Goal: Transaction & Acquisition: Purchase product/service

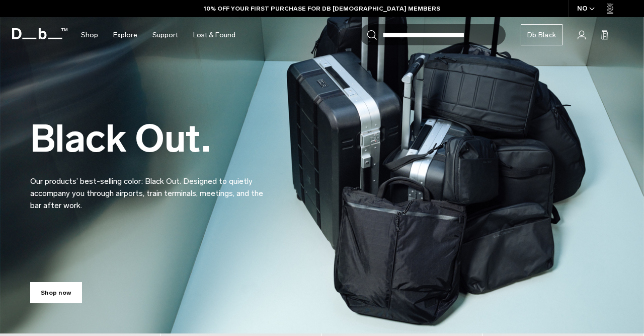
scroll to position [52, 0]
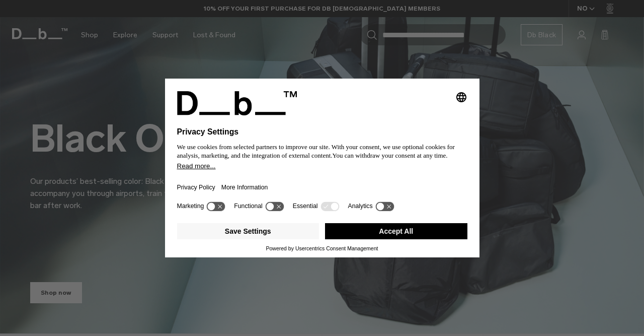
click at [395, 238] on button "Accept All" at bounding box center [396, 231] width 142 height 16
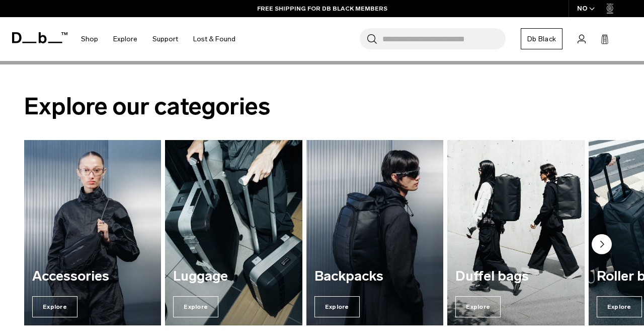
scroll to position [995, 0]
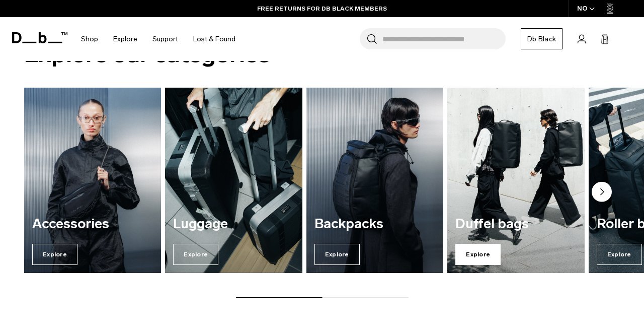
click at [474, 251] on span "Explore" at bounding box center [478, 254] width 45 height 21
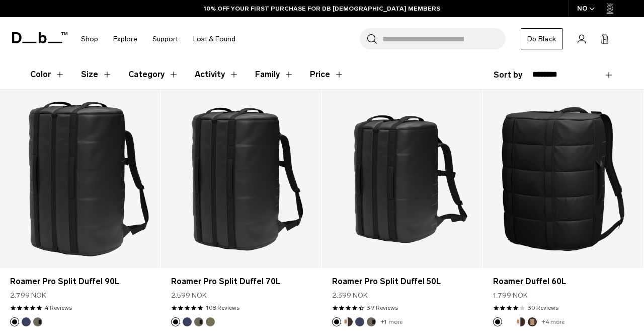
scroll to position [157, 0]
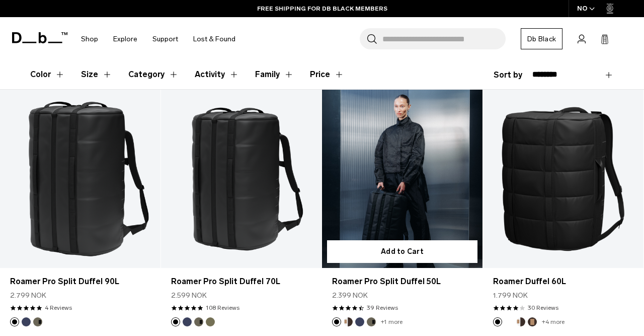
click at [416, 190] on link "Roamer Pro Split Duffel 50L" at bounding box center [402, 179] width 161 height 178
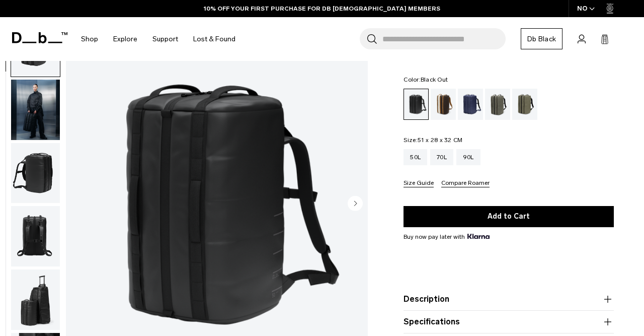
scroll to position [52, 0]
click at [357, 202] on circle "Next slide" at bounding box center [355, 202] width 15 height 15
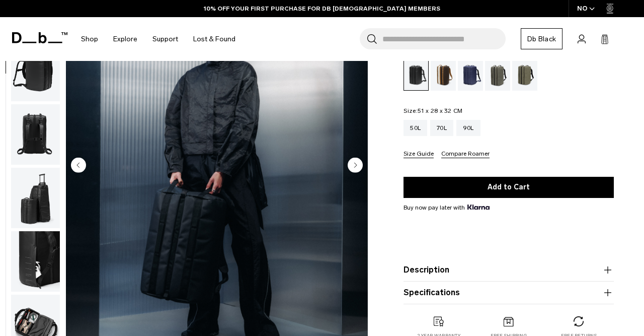
scroll to position [105, 0]
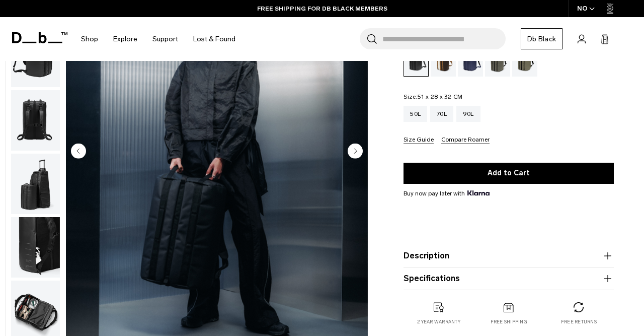
click at [354, 152] on circle "Next slide" at bounding box center [355, 150] width 15 height 15
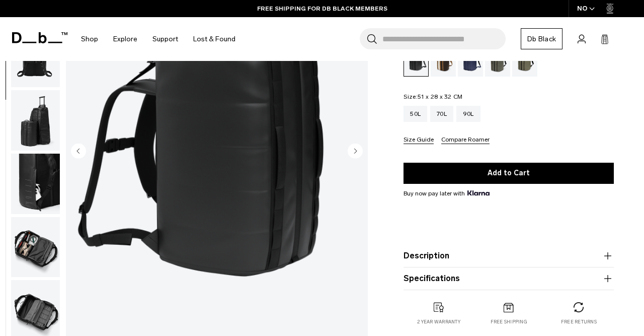
scroll to position [52, 0]
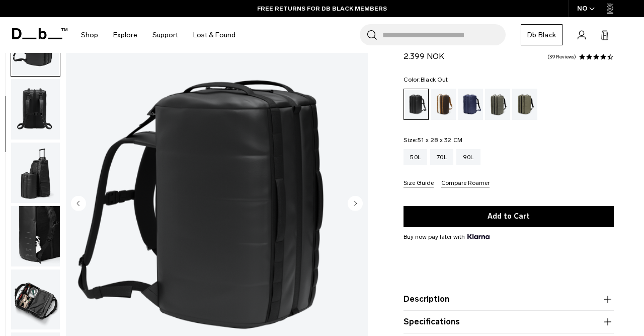
click at [356, 204] on icon "Next slide" at bounding box center [356, 203] width 3 height 5
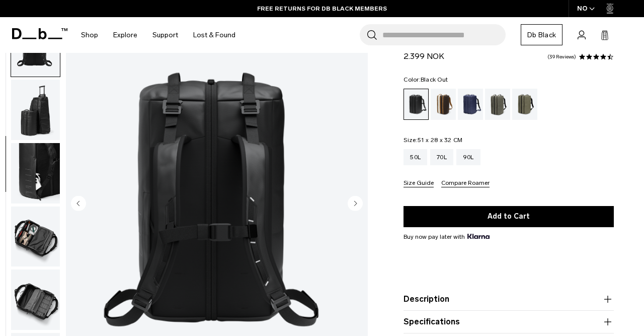
scroll to position [190, 0]
click at [356, 204] on icon "Next slide" at bounding box center [356, 203] width 3 height 5
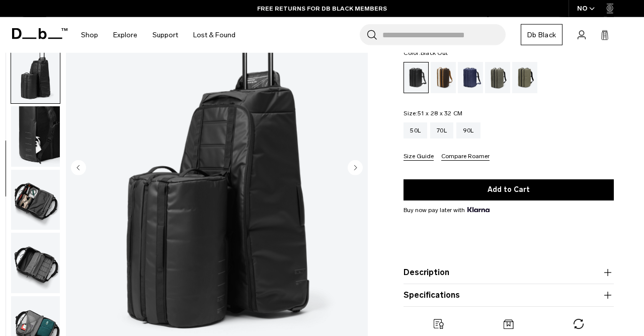
scroll to position [105, 0]
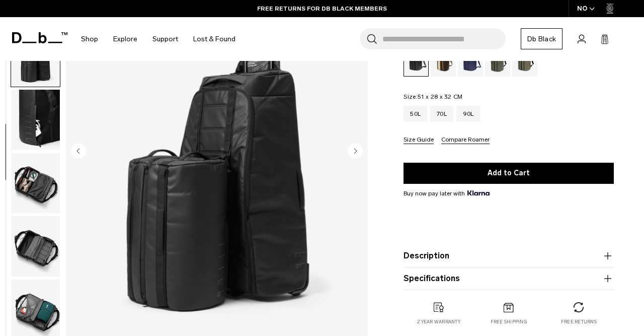
click at [355, 149] on circle "Next slide" at bounding box center [355, 150] width 15 height 15
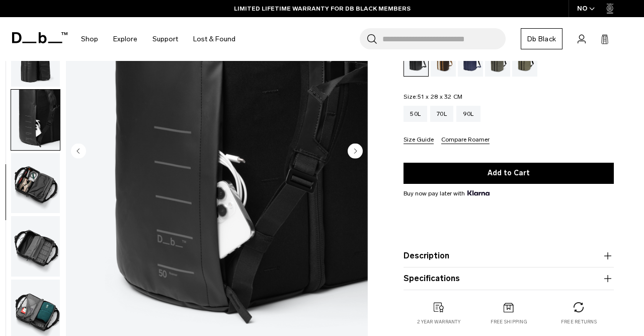
click at [355, 150] on icon "Next slide" at bounding box center [356, 150] width 3 height 5
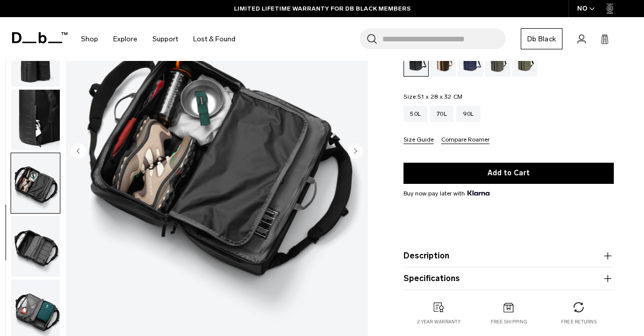
scroll to position [52, 0]
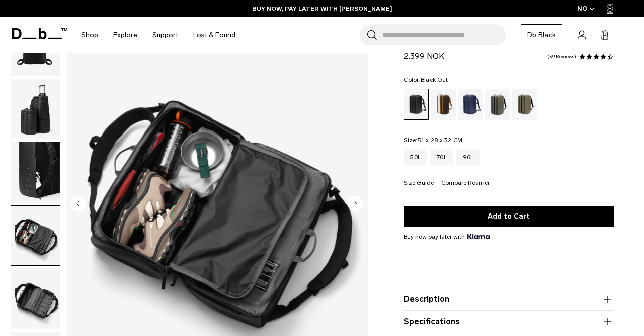
click at [359, 205] on circle "Next slide" at bounding box center [355, 202] width 15 height 15
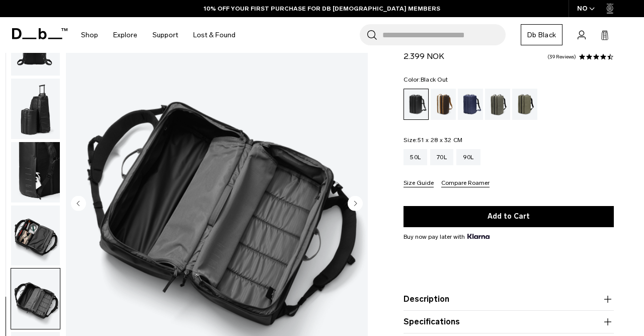
click at [359, 205] on circle "Next slide" at bounding box center [355, 202] width 15 height 15
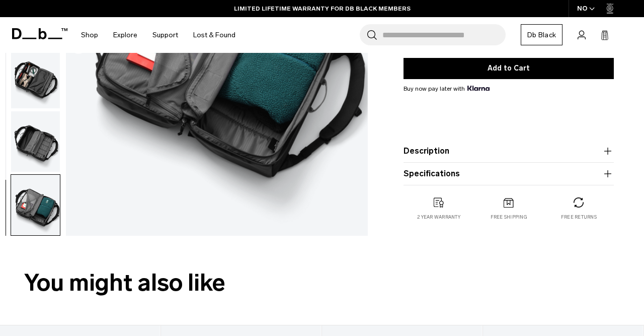
scroll to position [157, 0]
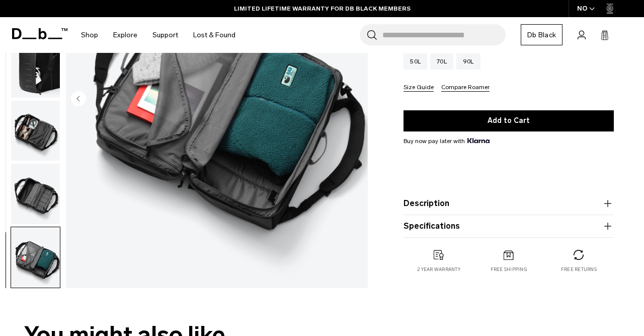
click at [607, 201] on icon "button" at bounding box center [608, 203] width 12 height 12
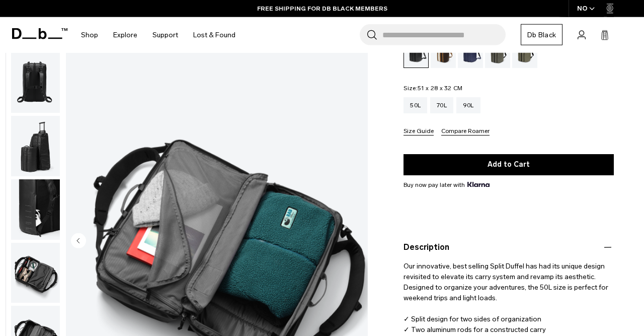
scroll to position [0, 0]
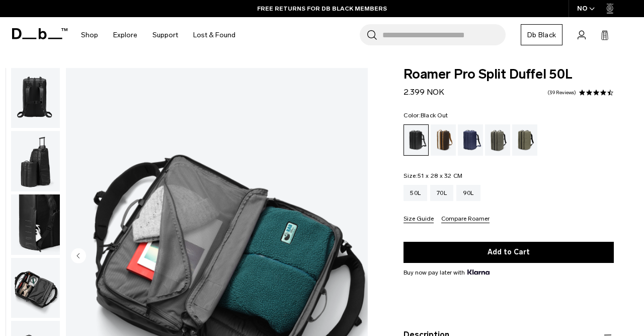
click at [564, 89] on div "4.7 star rating 39 Reviews" at bounding box center [579, 92] width 69 height 7
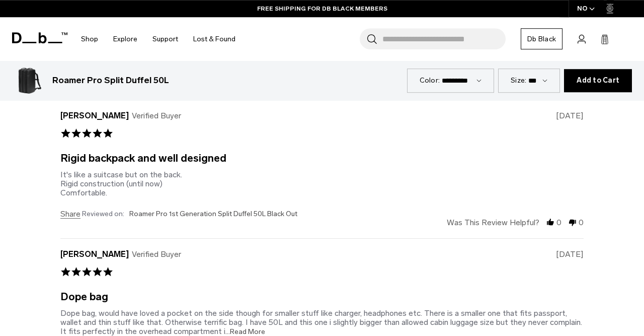
scroll to position [2155, 0]
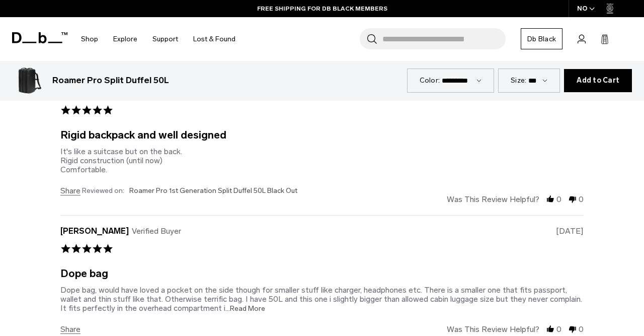
click at [249, 304] on span "...Read More" at bounding box center [245, 308] width 40 height 9
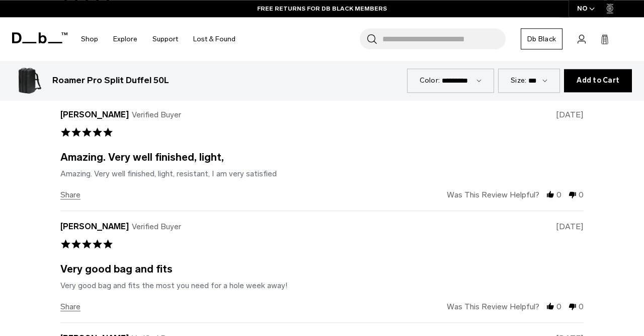
scroll to position [2417, 0]
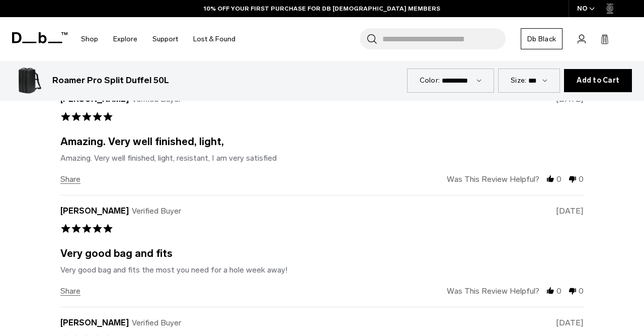
click at [588, 77] on span "Add to Cart" at bounding box center [598, 81] width 43 height 8
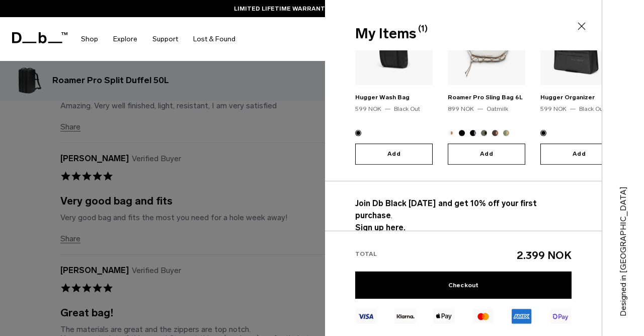
scroll to position [190, 0]
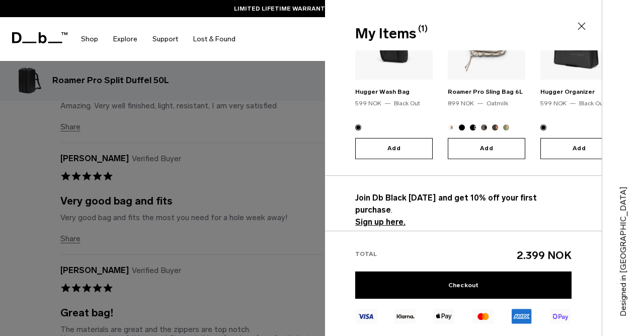
click at [374, 217] on strong "Sign up here." at bounding box center [380, 222] width 50 height 10
click at [381, 217] on strong "Sign up here." at bounding box center [380, 222] width 50 height 10
click at [401, 217] on strong "Sign up here." at bounding box center [380, 222] width 50 height 10
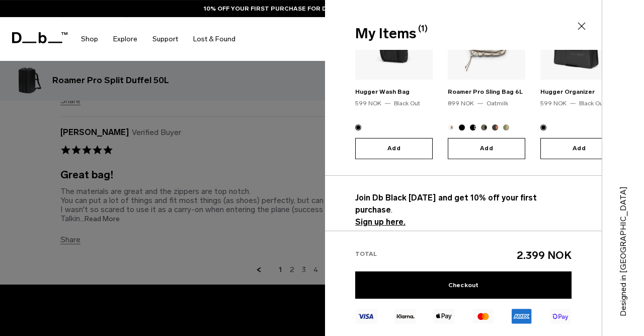
scroll to position [2626, 0]
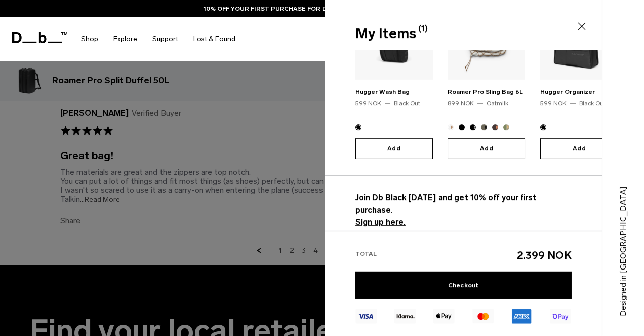
click at [275, 76] on div at bounding box center [322, 168] width 644 height 336
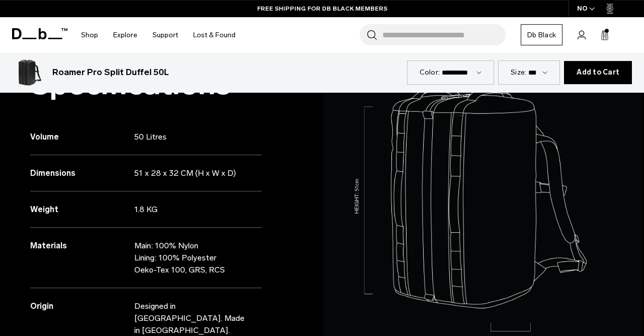
scroll to position [698, 0]
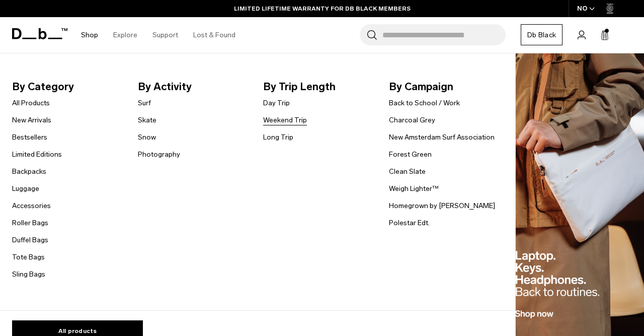
click at [274, 119] on link "Weekend Trip" at bounding box center [285, 120] width 44 height 11
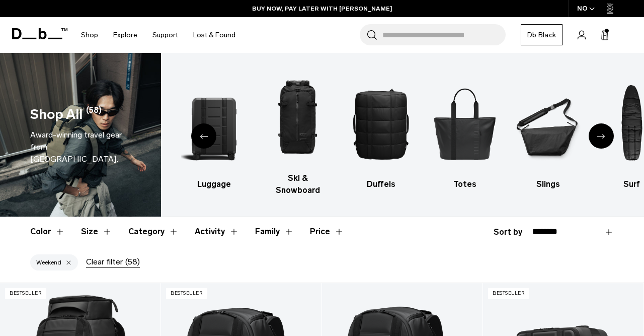
click at [609, 35] on icon at bounding box center [605, 35] width 8 height 10
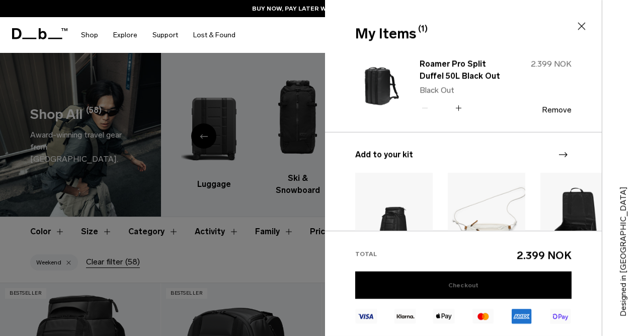
click at [460, 283] on link "Checkout" at bounding box center [463, 284] width 216 height 27
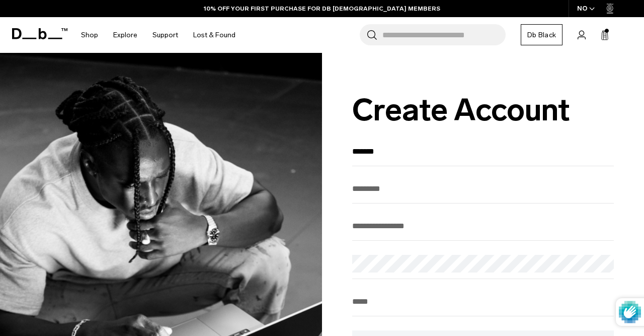
type input "*******"
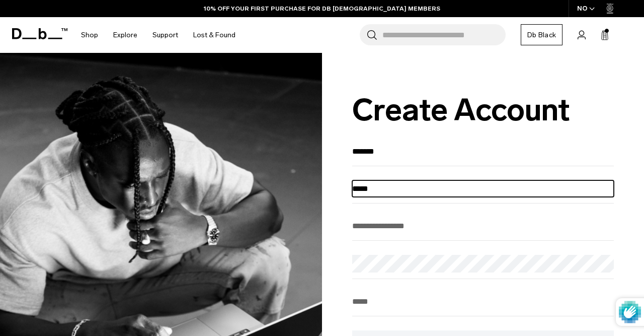
type input "*****"
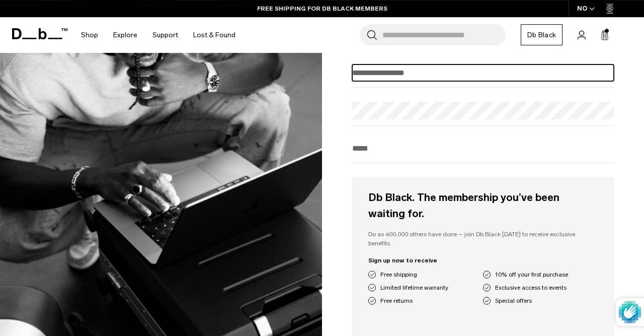
scroll to position [157, 0]
